Goal: Transaction & Acquisition: Subscribe to service/newsletter

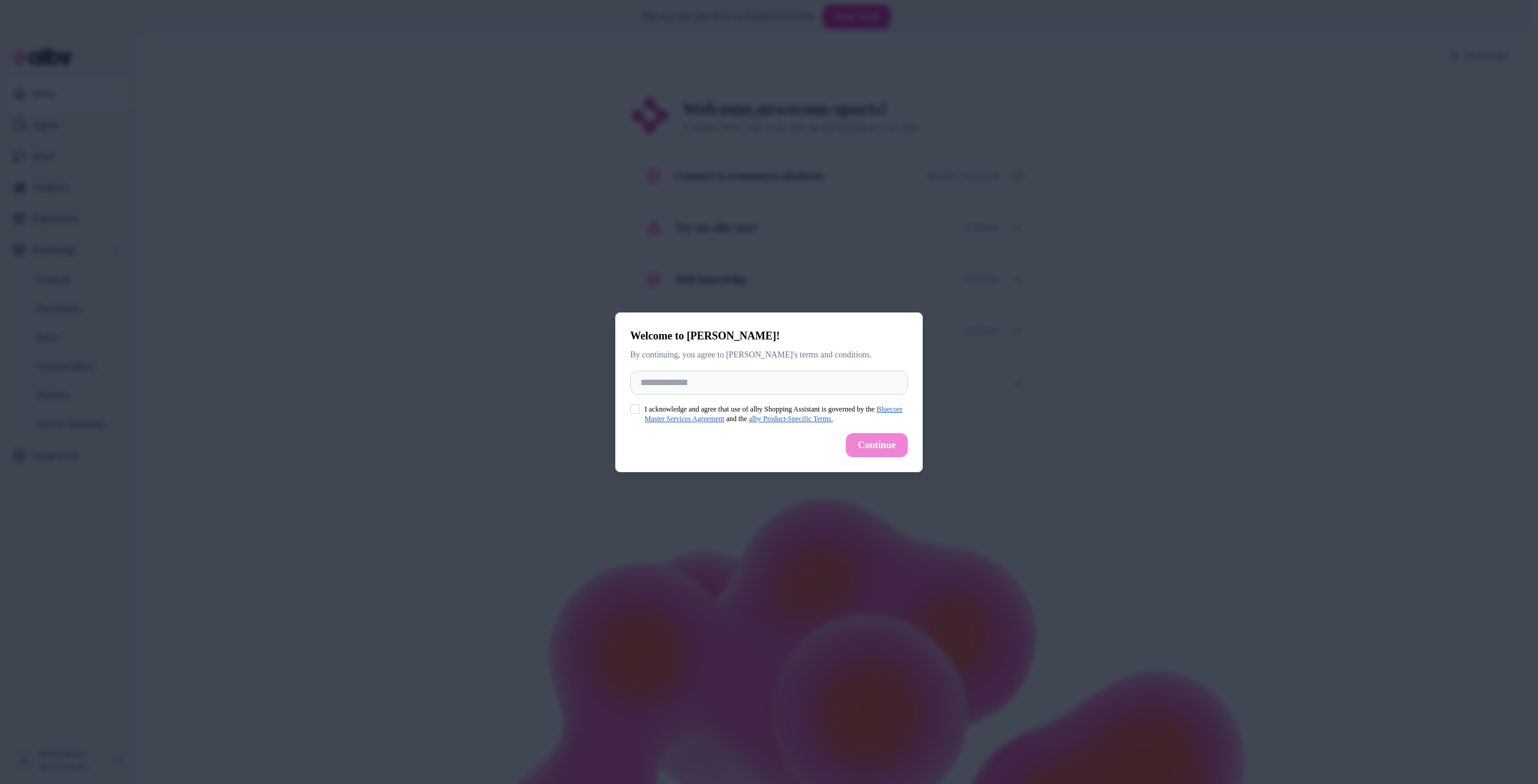
click at [632, 408] on button "I acknowledge and agree that use of alby Shopping Assistant is governed by the …" at bounding box center [635, 409] width 10 height 10
click at [649, 386] on input "Full Name" at bounding box center [769, 383] width 278 height 24
type input "*******"
click at [889, 446] on button "Continue" at bounding box center [877, 445] width 62 height 24
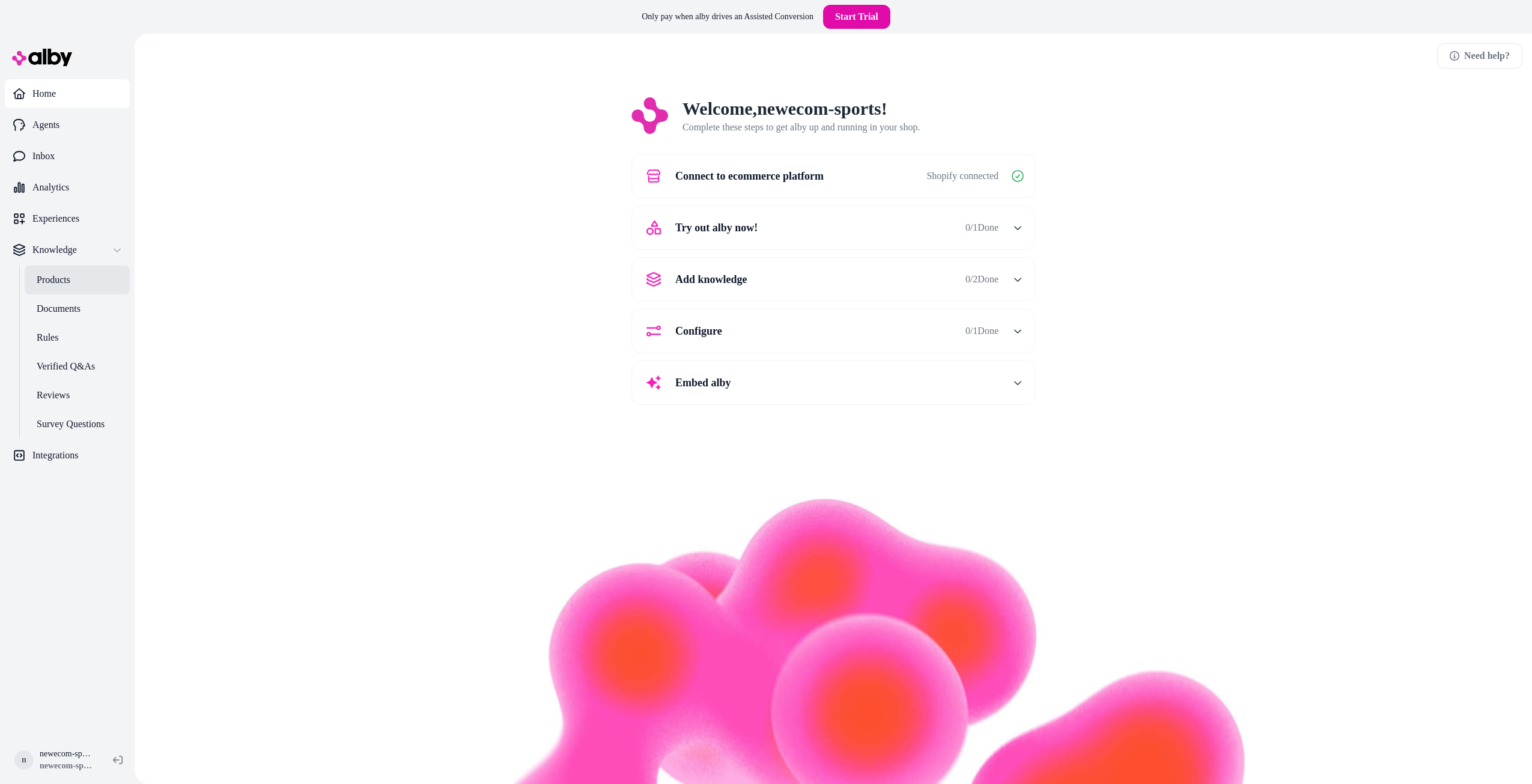
click at [54, 281] on p "Products" at bounding box center [53, 280] width 34 height 15
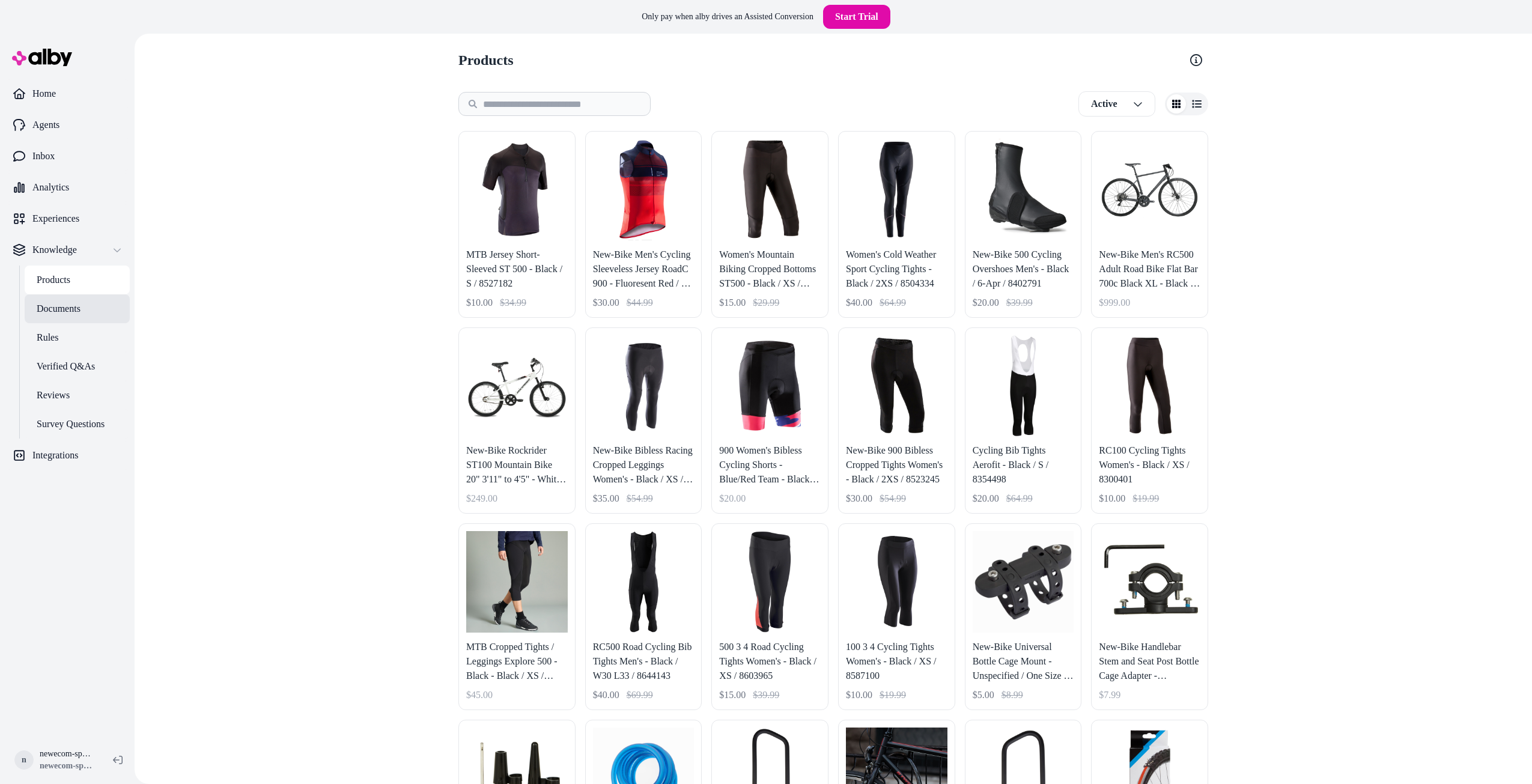
click at [60, 308] on p "Documents" at bounding box center [58, 309] width 44 height 15
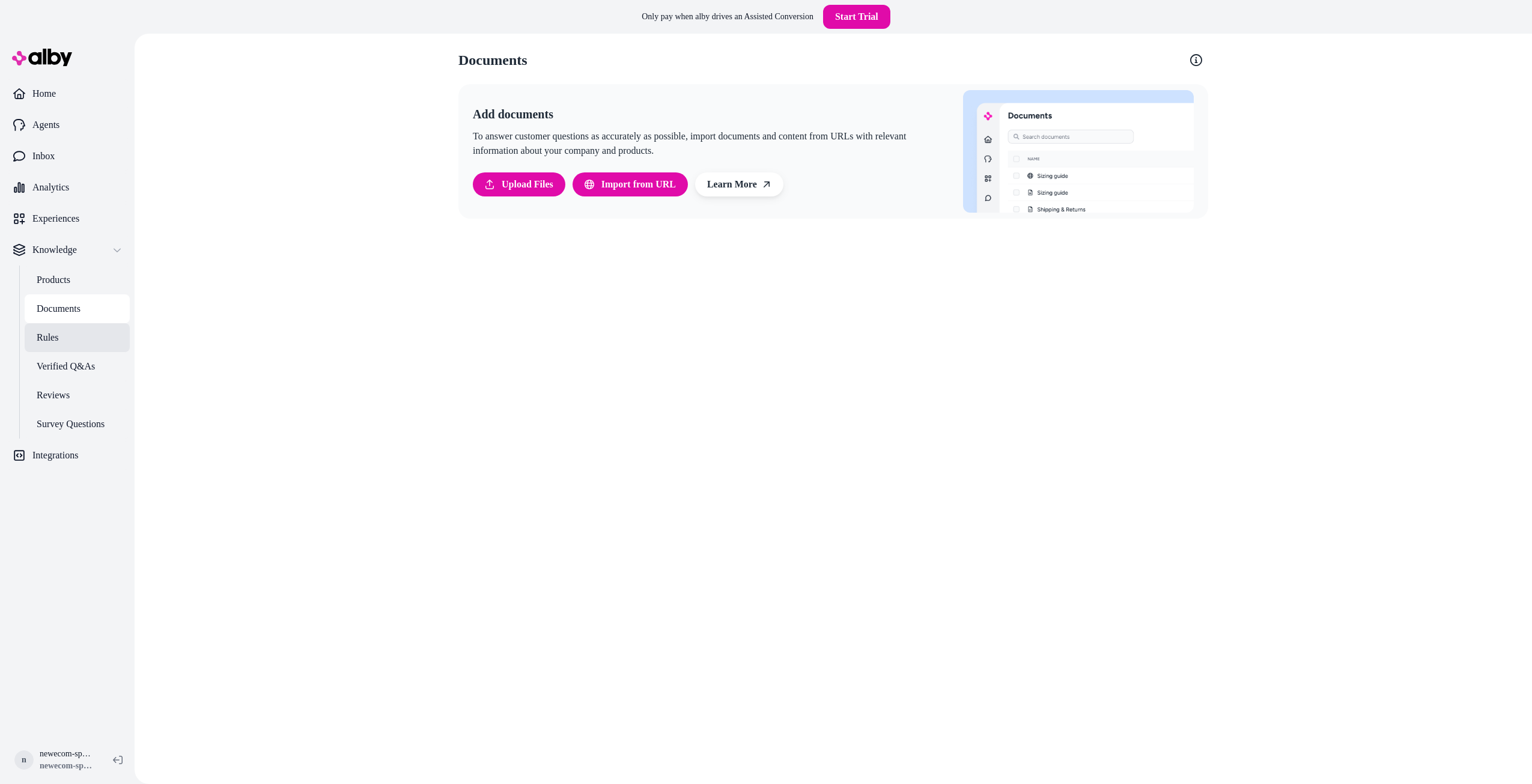
click at [51, 339] on p "Rules" at bounding box center [47, 337] width 22 height 15
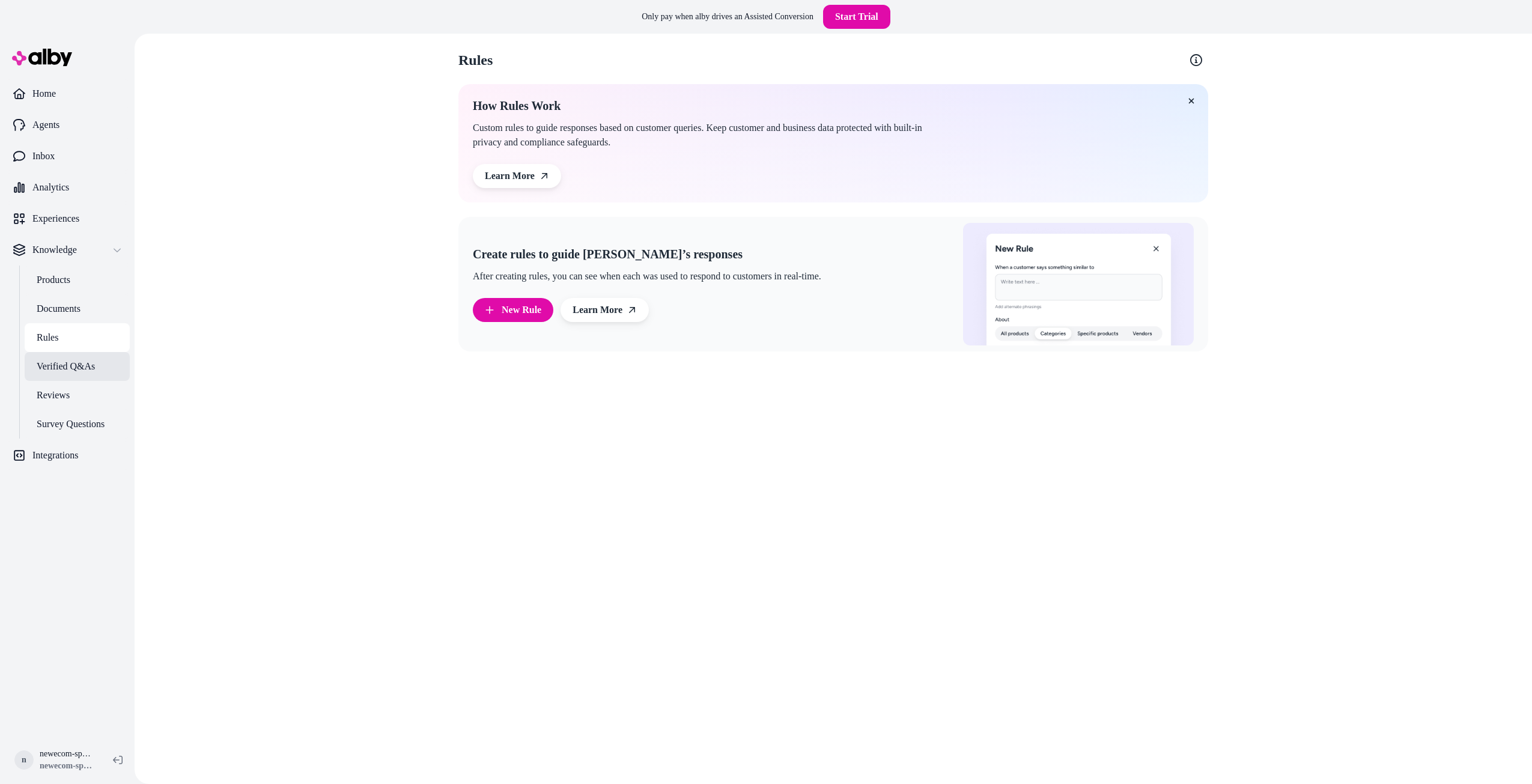
click at [62, 366] on p "Verified Q&As" at bounding box center [65, 367] width 58 height 15
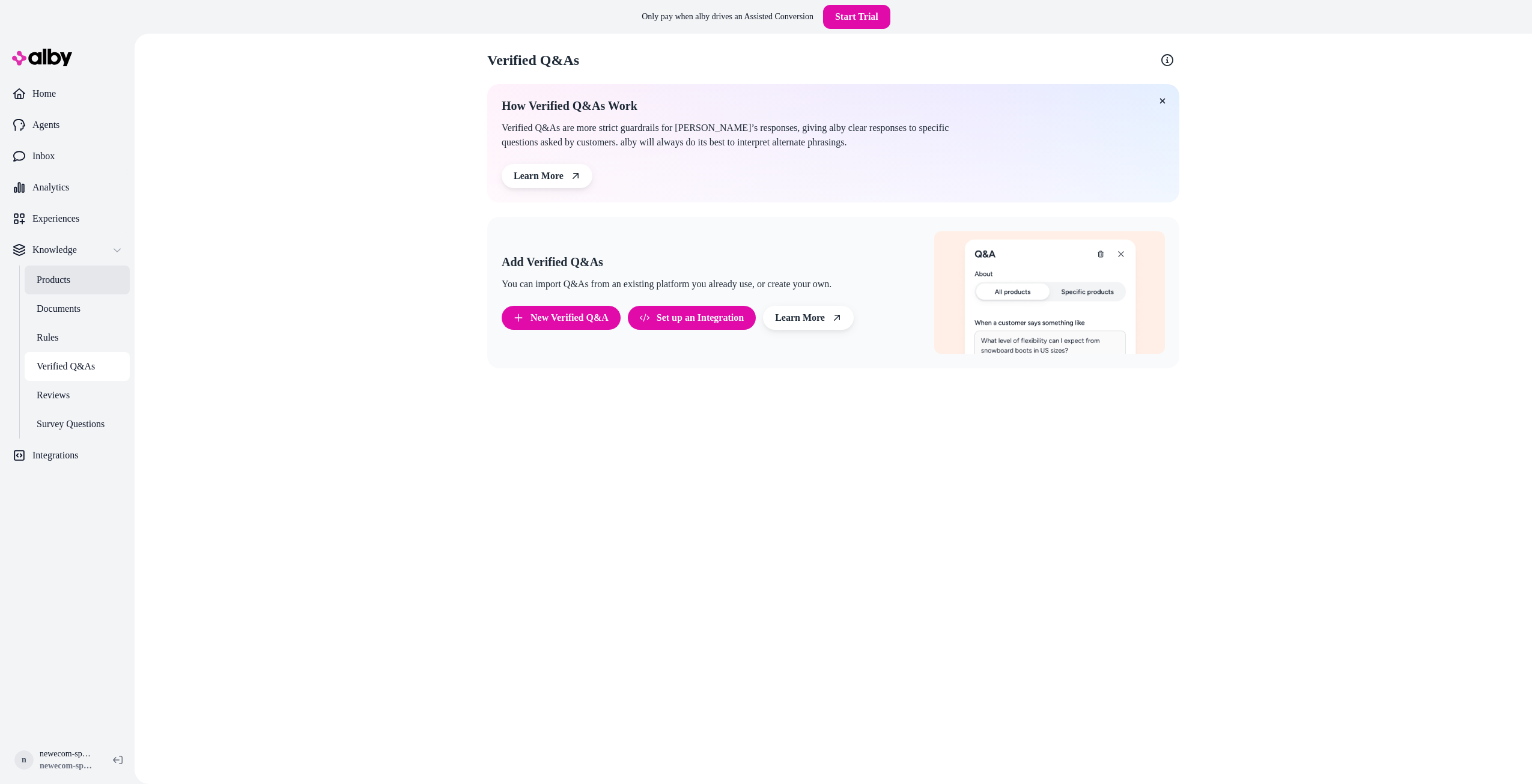
click at [54, 275] on p "Products" at bounding box center [53, 280] width 34 height 15
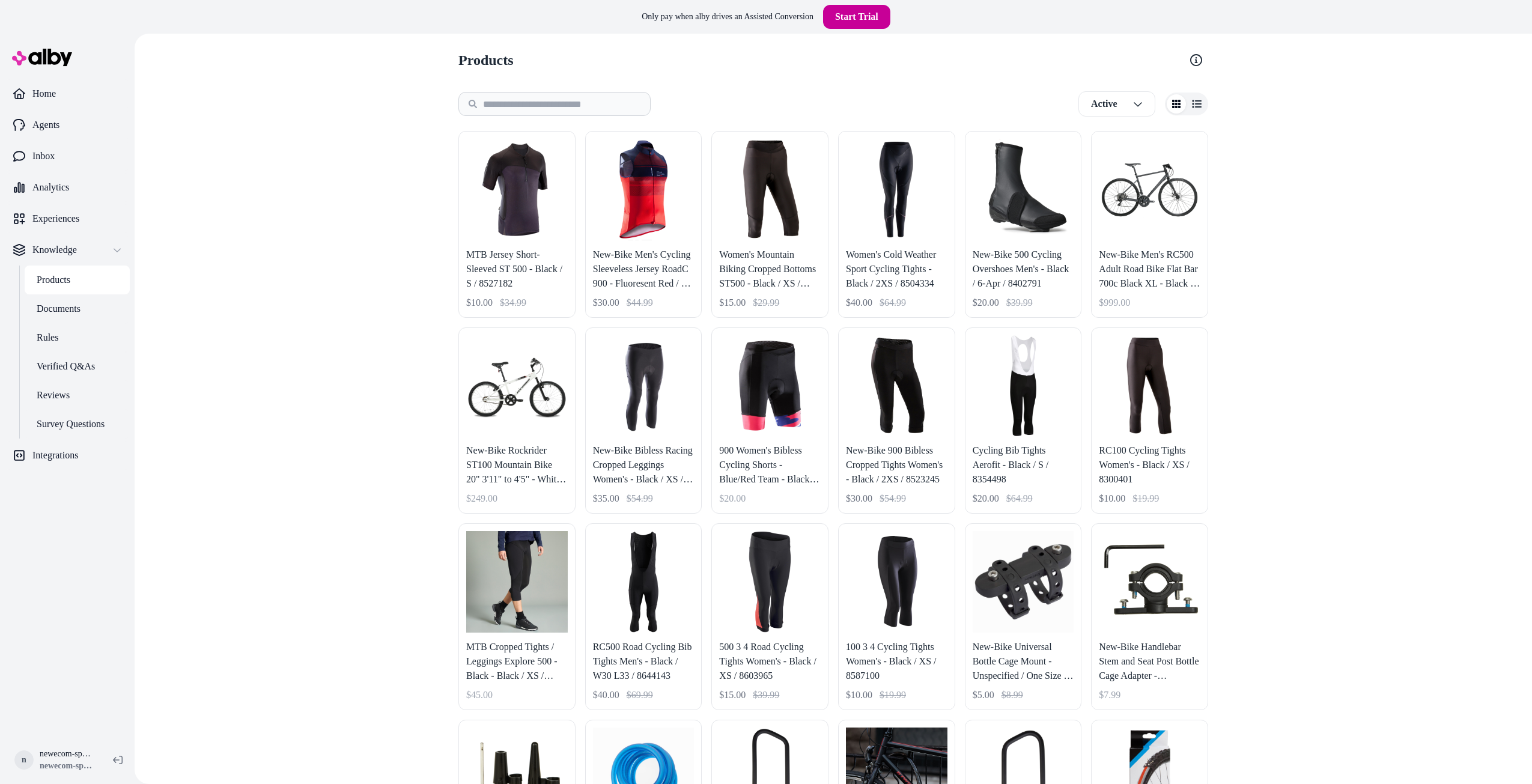
click at [851, 15] on link "Start Trial" at bounding box center [857, 17] width 67 height 24
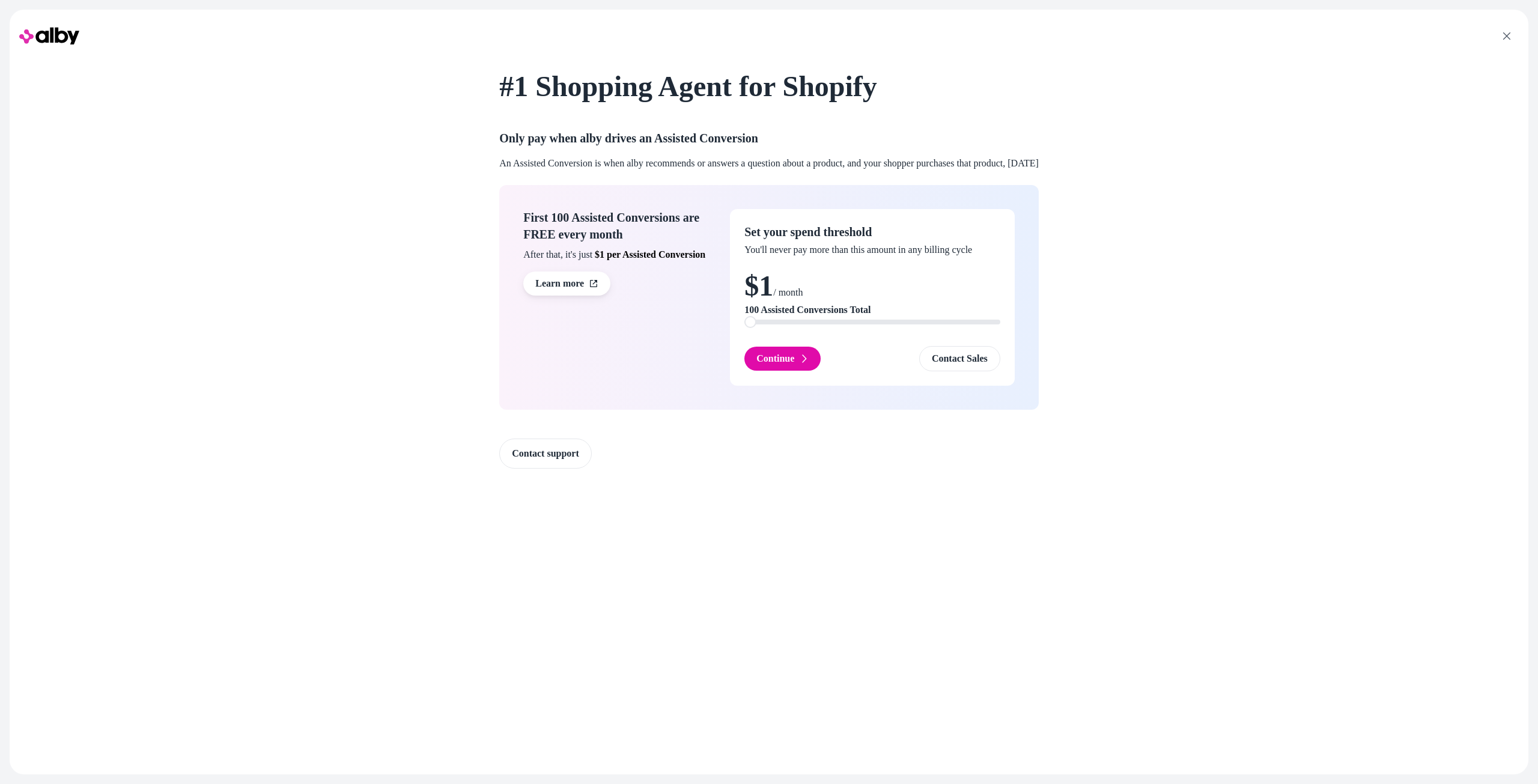
click at [744, 320] on span at bounding box center [750, 322] width 12 height 12
click at [770, 355] on button "Continue" at bounding box center [782, 359] width 76 height 24
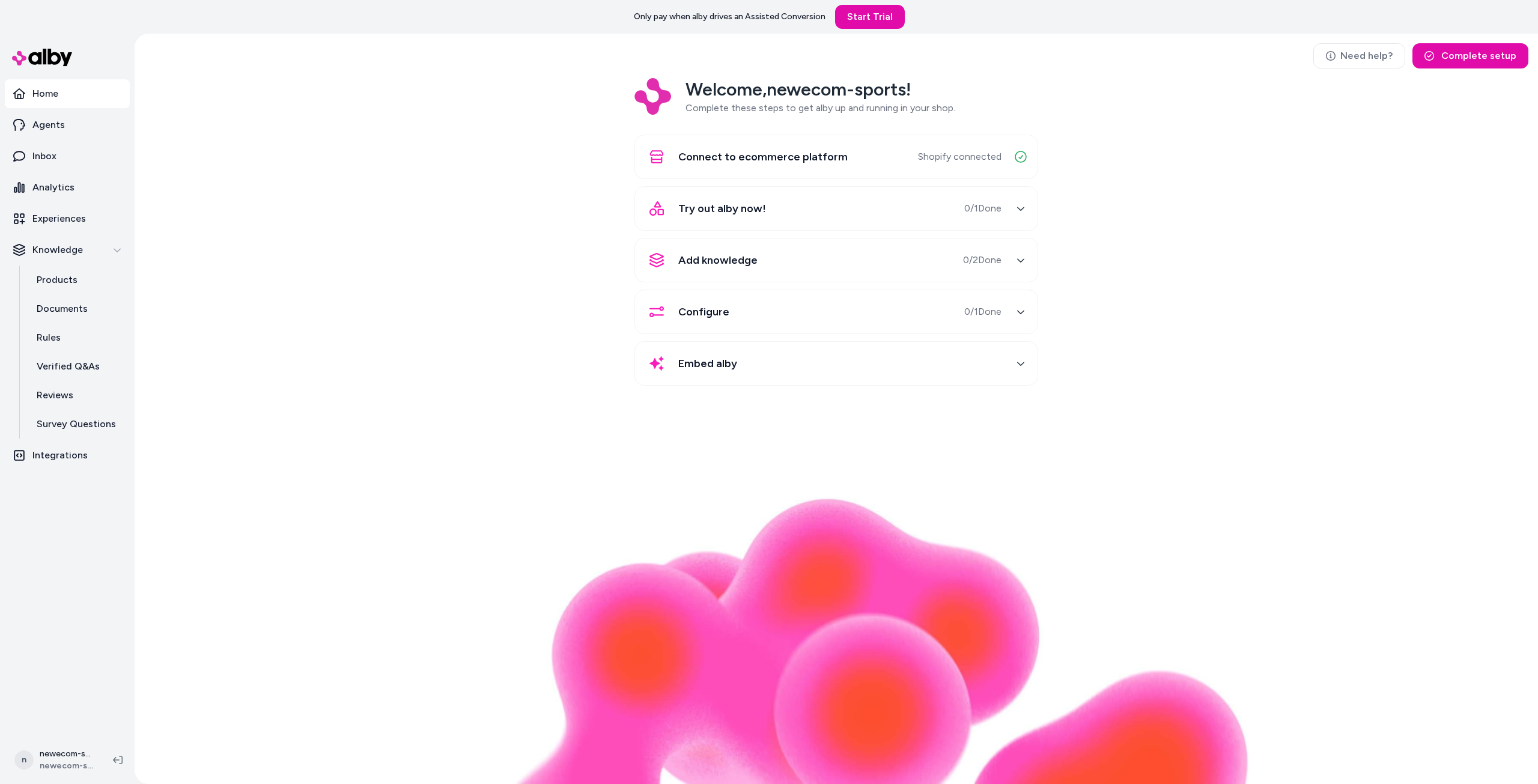
click at [1021, 212] on icon "button" at bounding box center [1021, 209] width 8 height 8
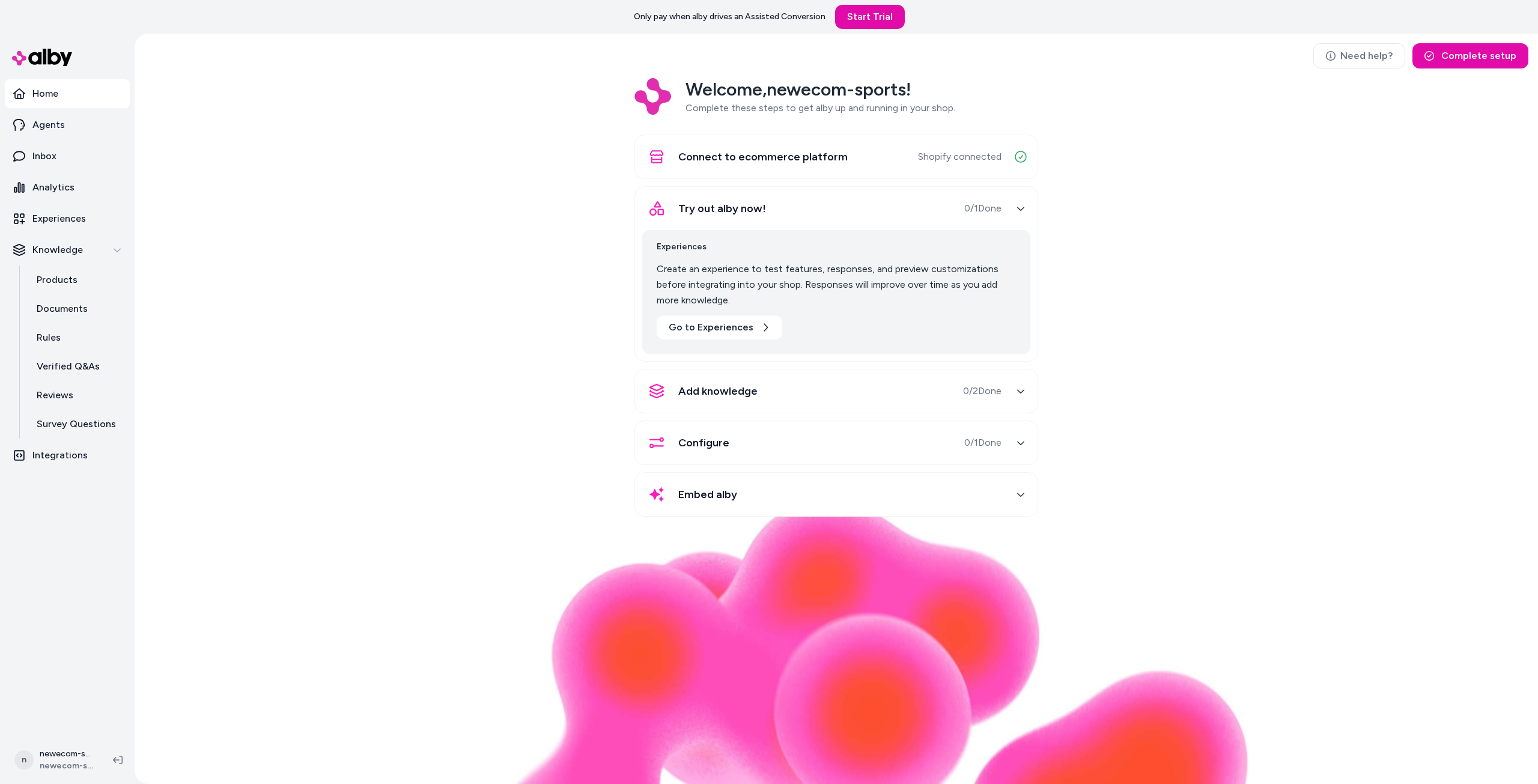
click at [1014, 493] on div "button" at bounding box center [1021, 494] width 20 height 20
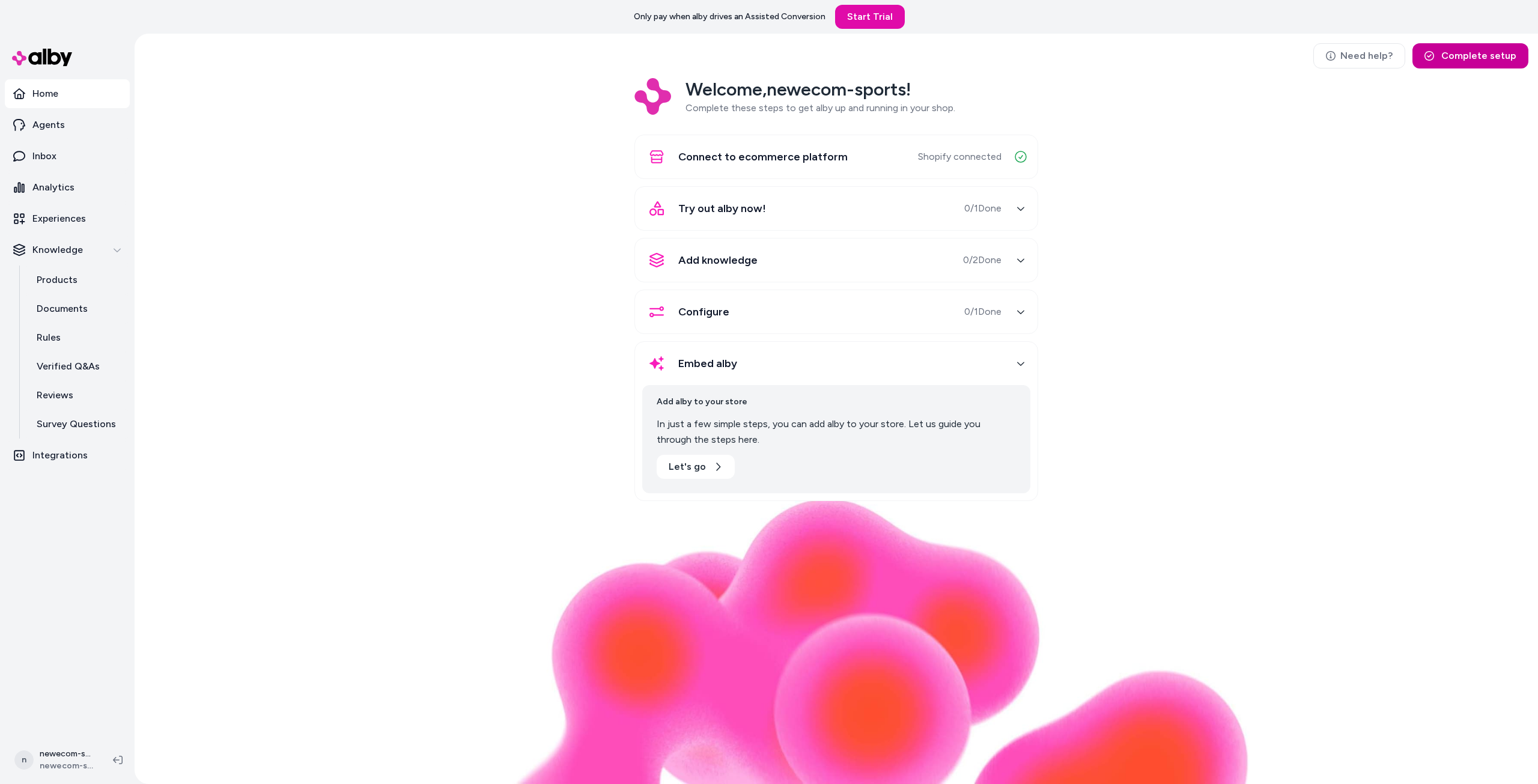
click at [1458, 55] on button "Complete setup" at bounding box center [1470, 56] width 116 height 25
click at [54, 123] on p "Agents" at bounding box center [48, 125] width 32 height 15
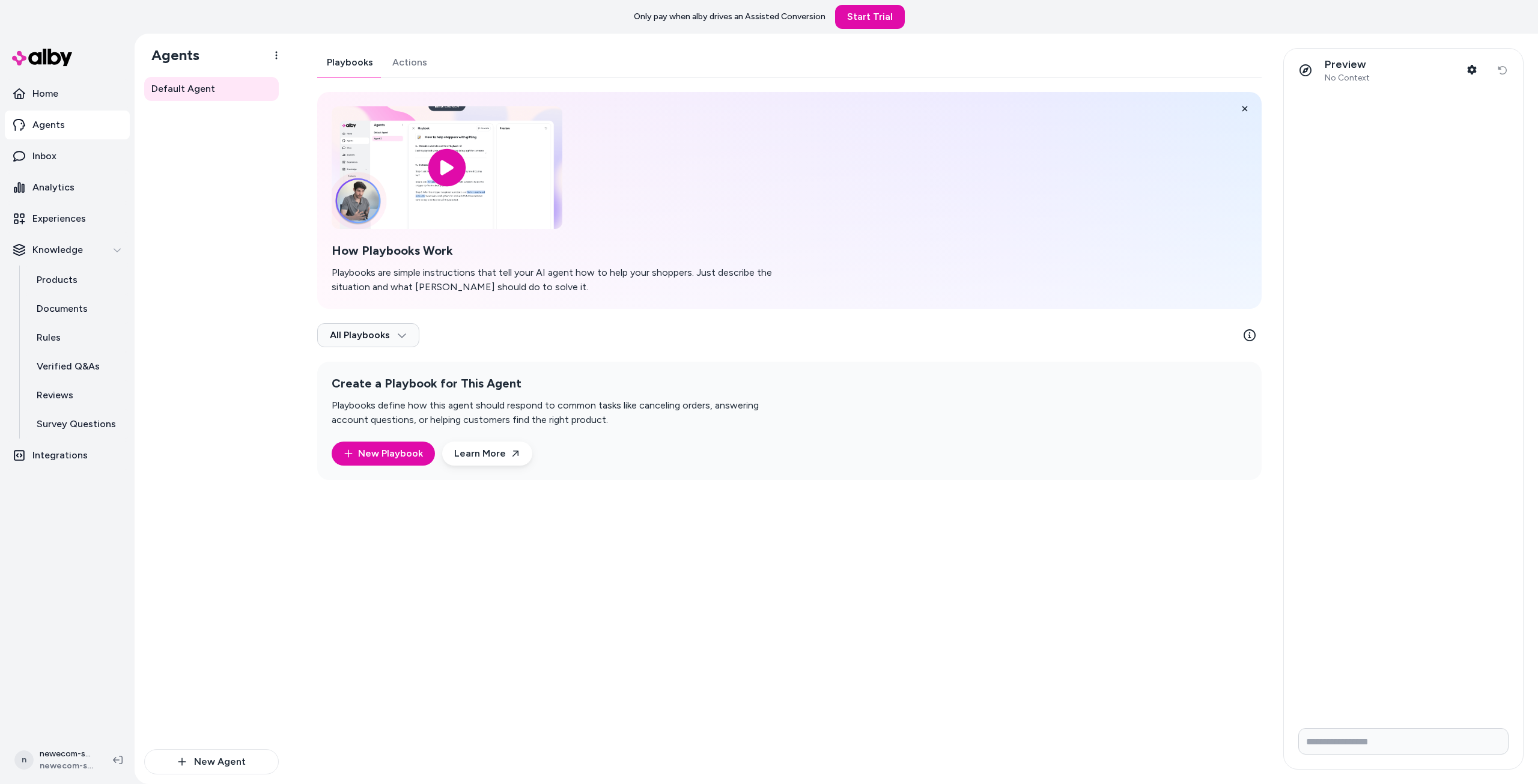
click at [422, 69] on link "Actions" at bounding box center [409, 62] width 54 height 29
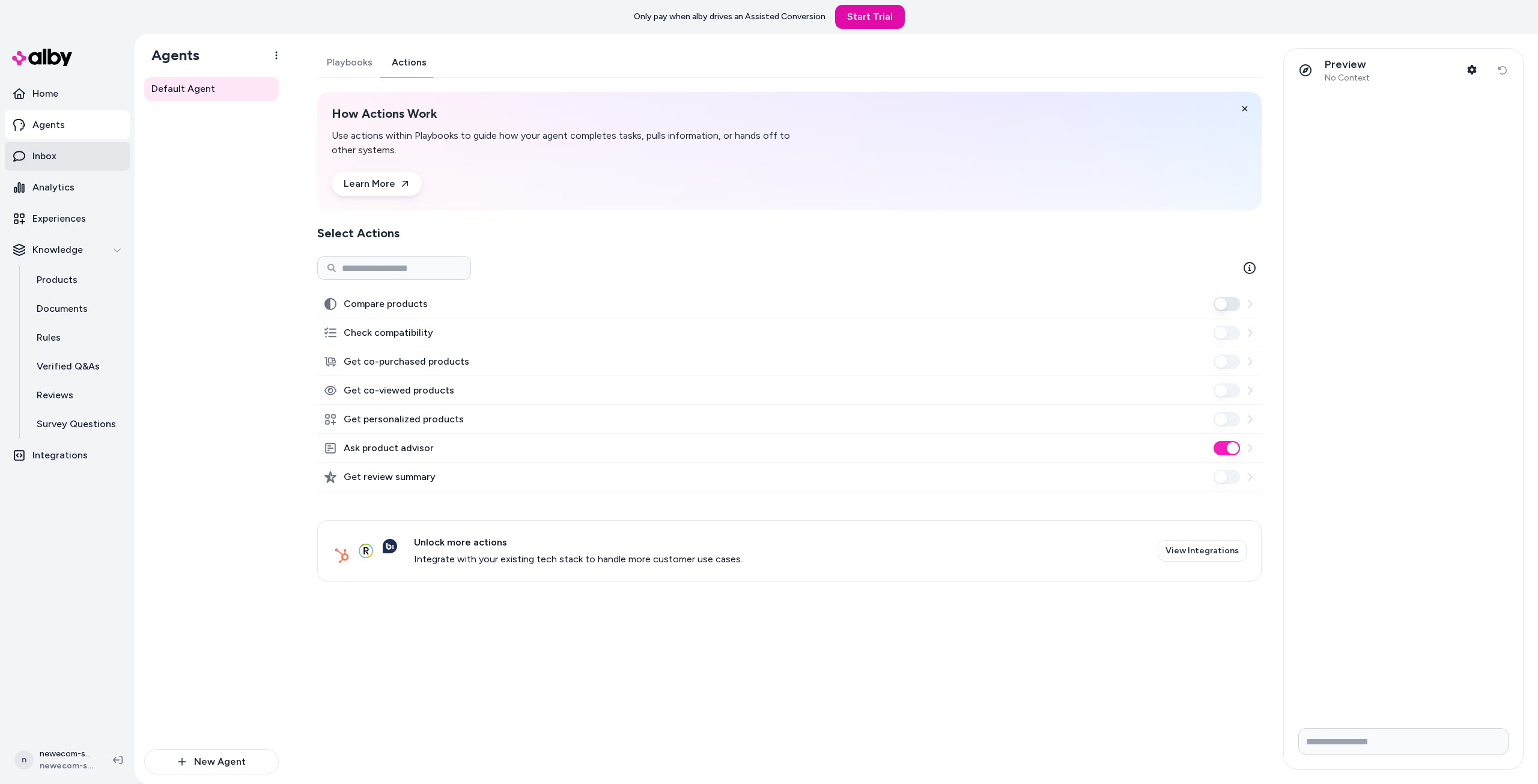
click at [41, 163] on link "Inbox" at bounding box center [67, 156] width 125 height 29
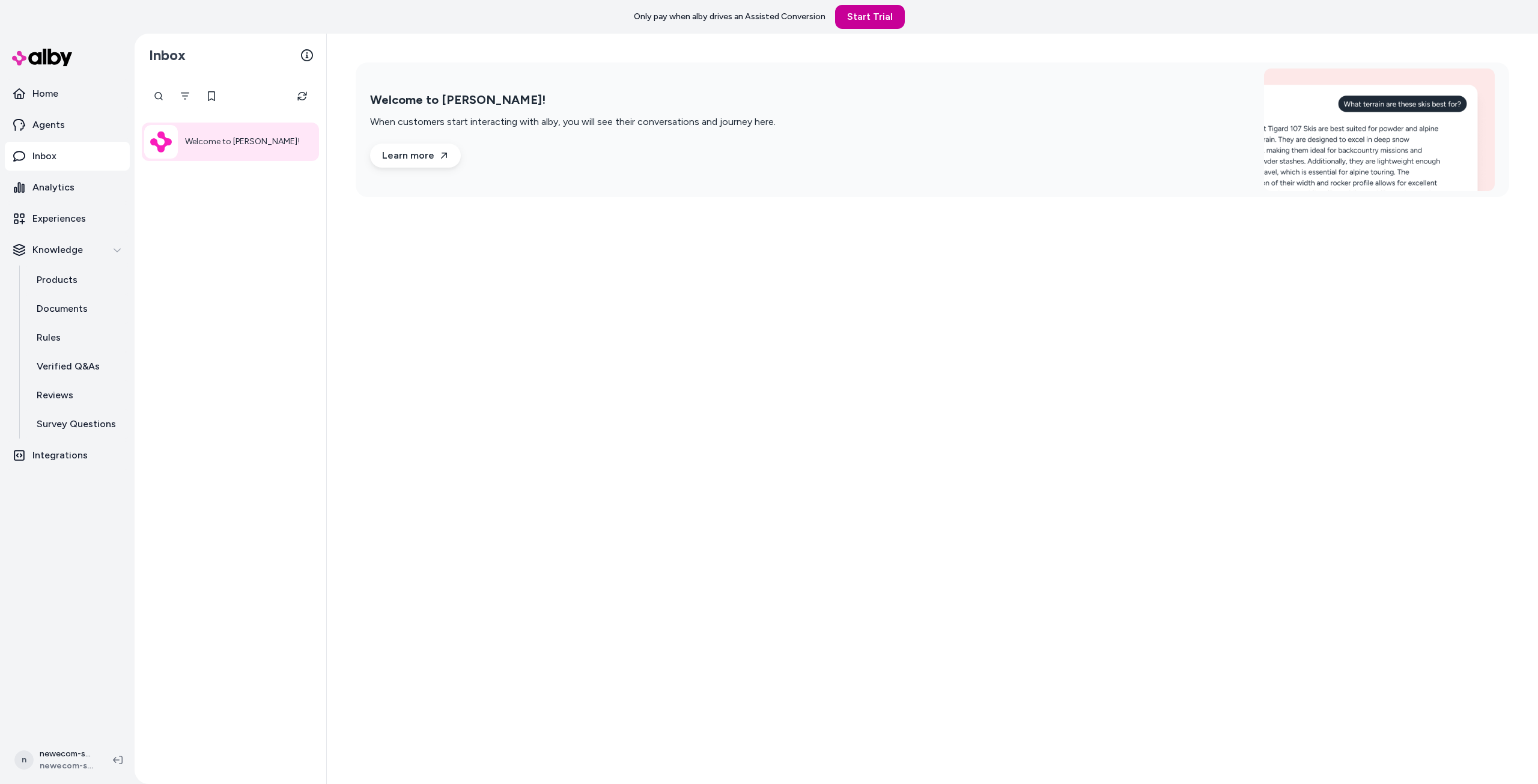
click at [877, 20] on link "Start Trial" at bounding box center [870, 17] width 70 height 24
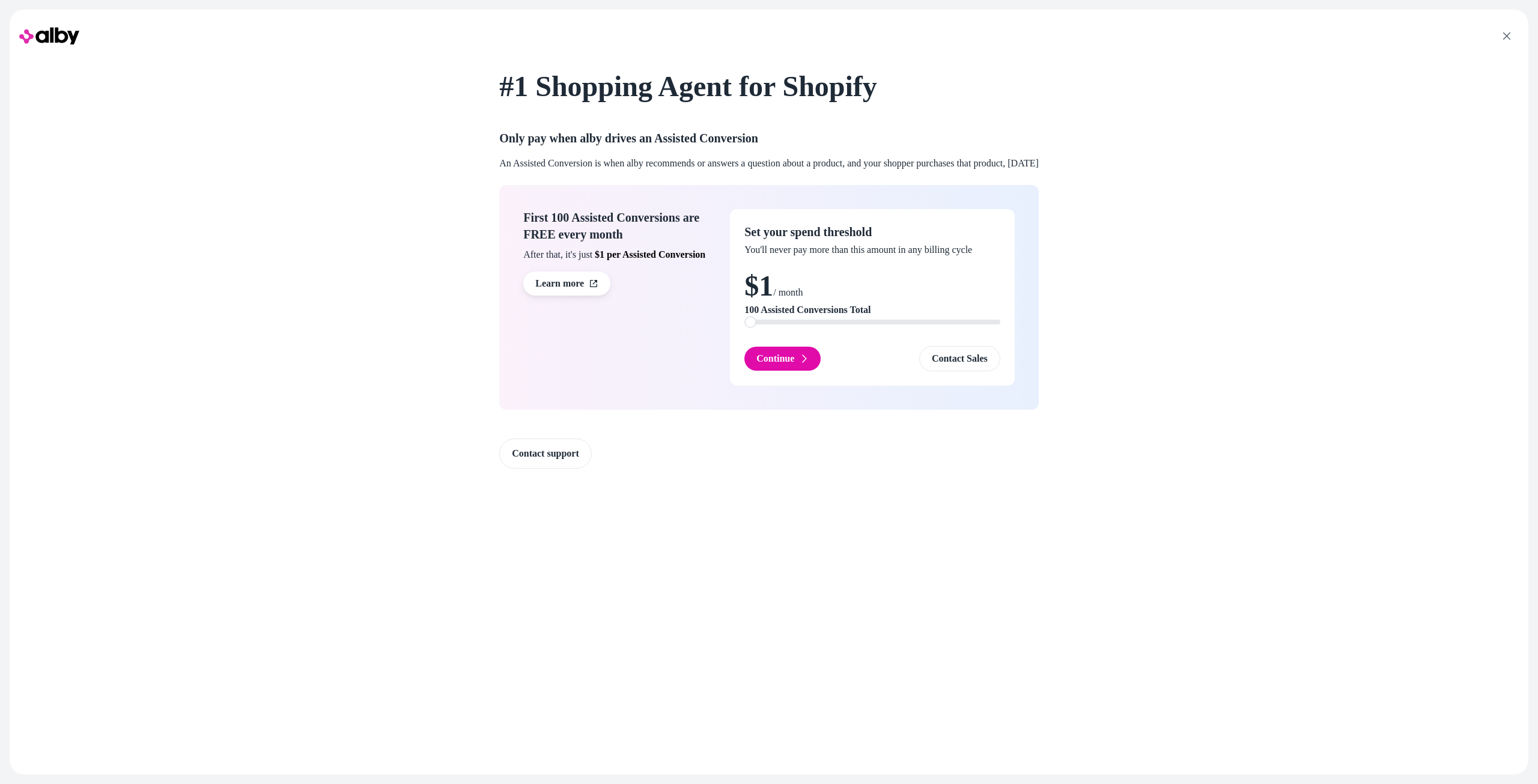
click at [744, 321] on span at bounding box center [750, 322] width 12 height 12
click at [772, 354] on button "Continue" at bounding box center [782, 359] width 76 height 24
